Goal: Complete application form

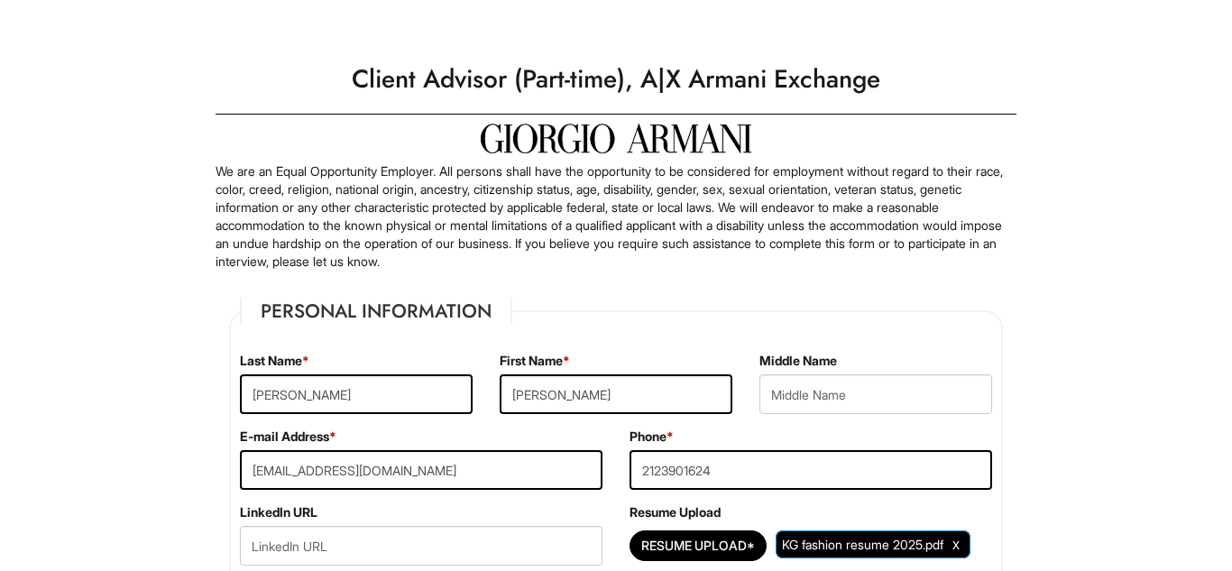
select select "NY"
select select "[GEOGRAPHIC_DATA]"
select select "Yes"
select Required "No"
select select "Yes"
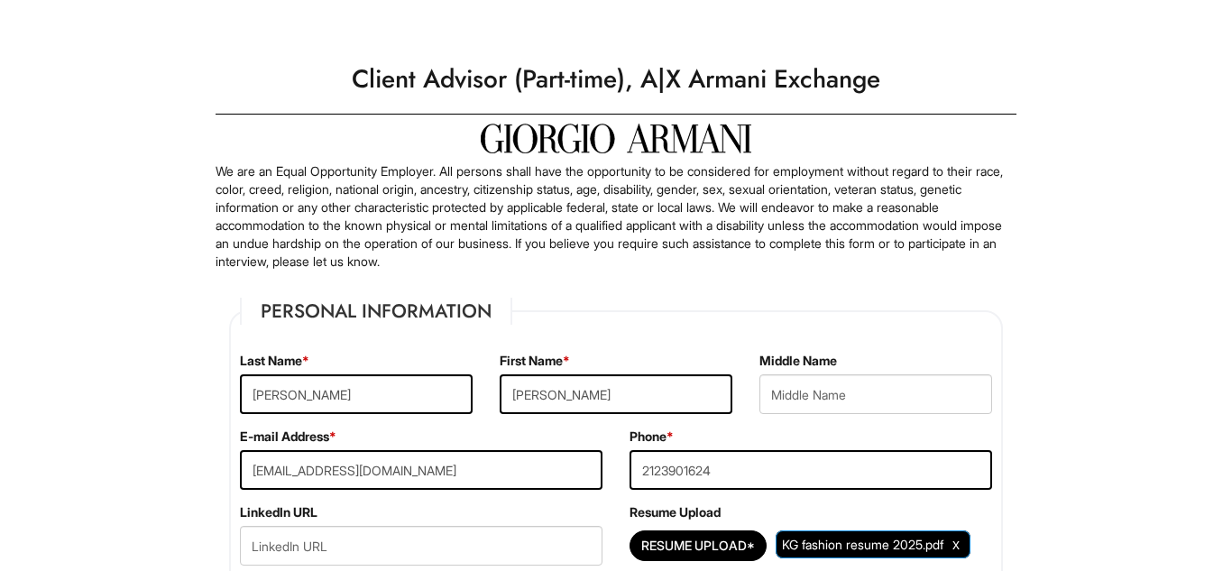
select select "Y"
select select "9"
select select "1998"
select select "6"
select select "2002"
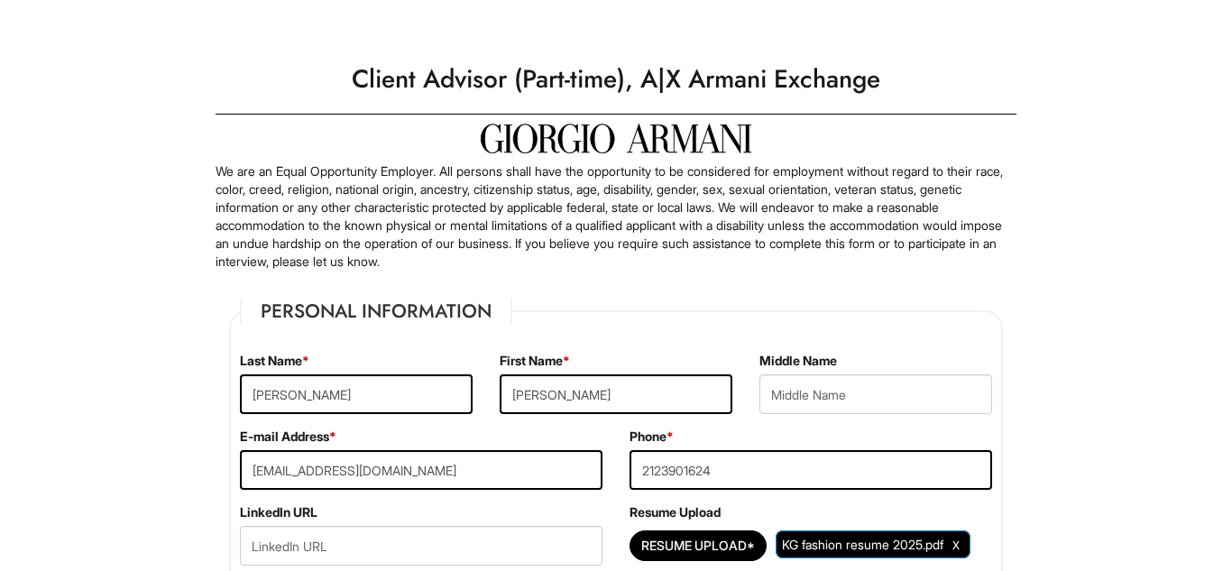
scroll to position [2019, 0]
